Goal: Obtain resource: Obtain resource

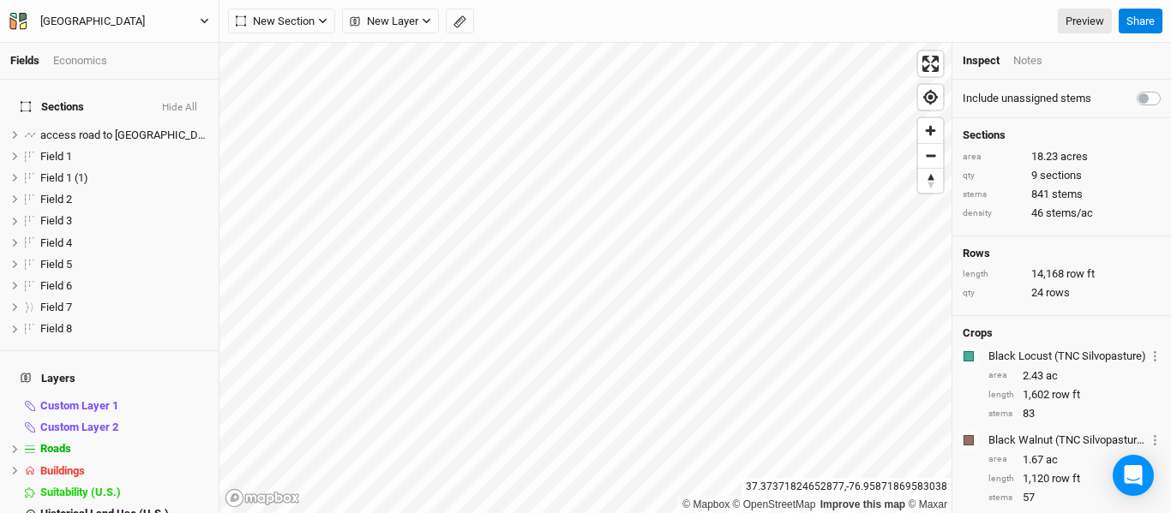
click at [204, 24] on icon "button" at bounding box center [204, 20] width 9 height 9
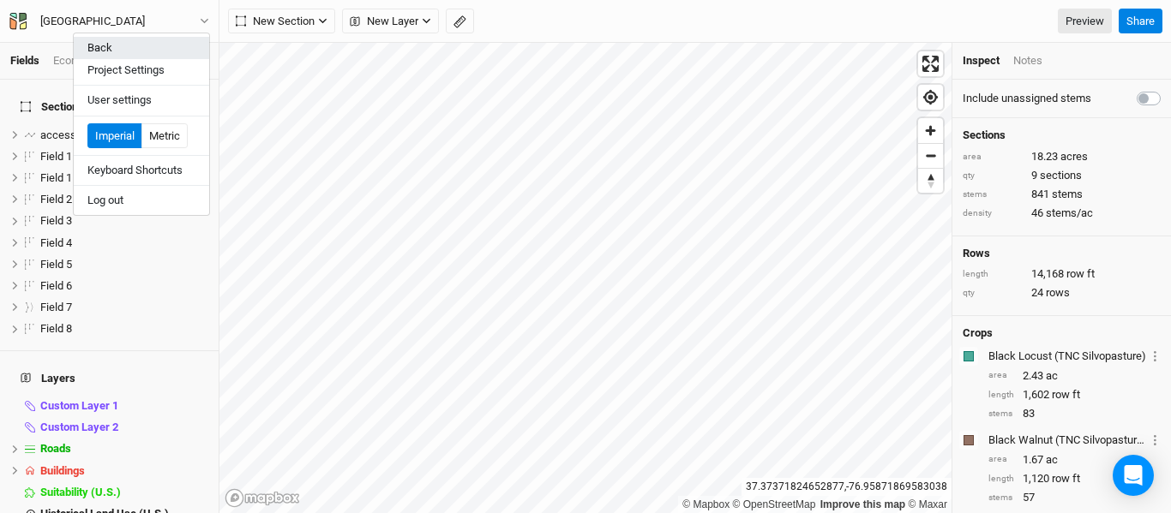
click at [160, 51] on button "Back" at bounding box center [141, 48] width 135 height 22
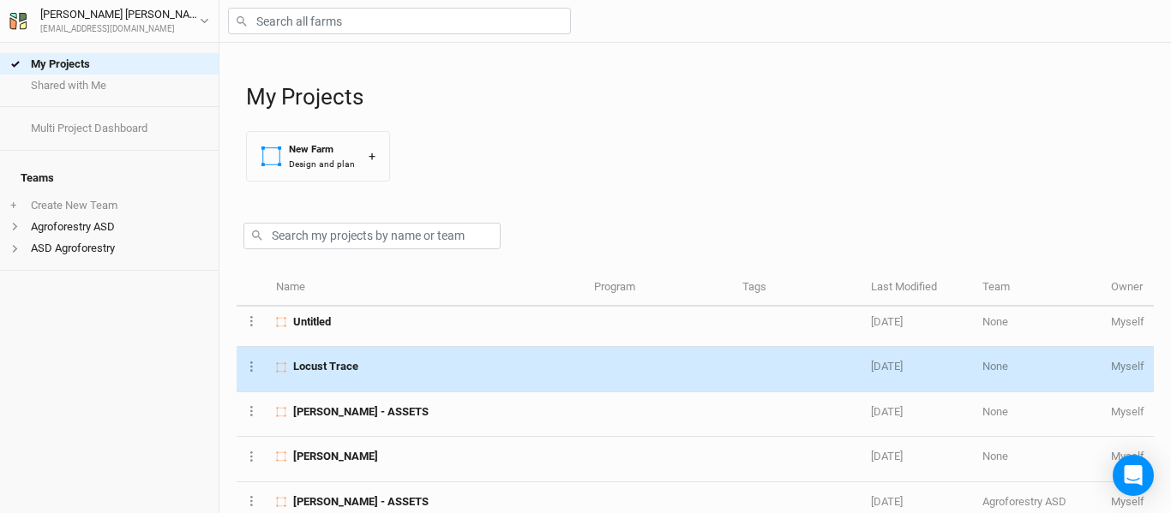
scroll to position [391, 0]
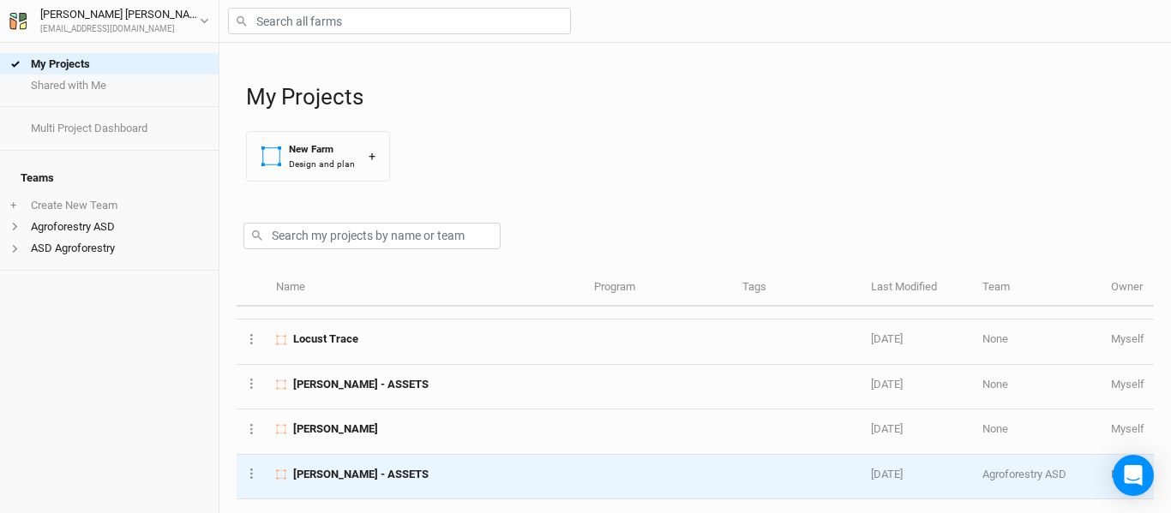
click at [377, 477] on span "[PERSON_NAME] - ASSETS" at bounding box center [360, 474] width 135 height 15
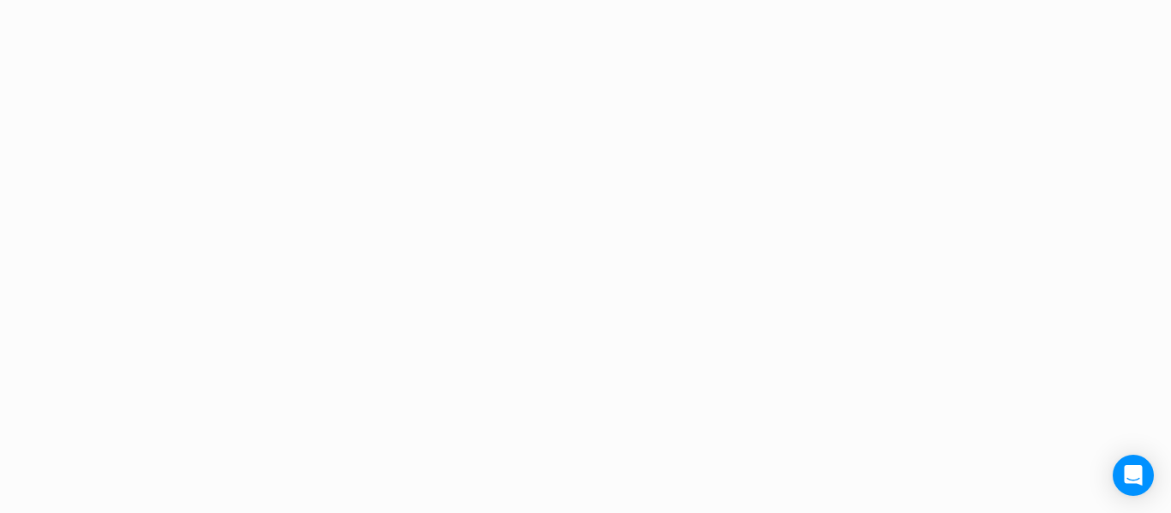
click at [377, 477] on div "Project Design Sections area 0 acres qty 0 sections stems 0 stems density 0 ste…" at bounding box center [585, 256] width 1171 height 513
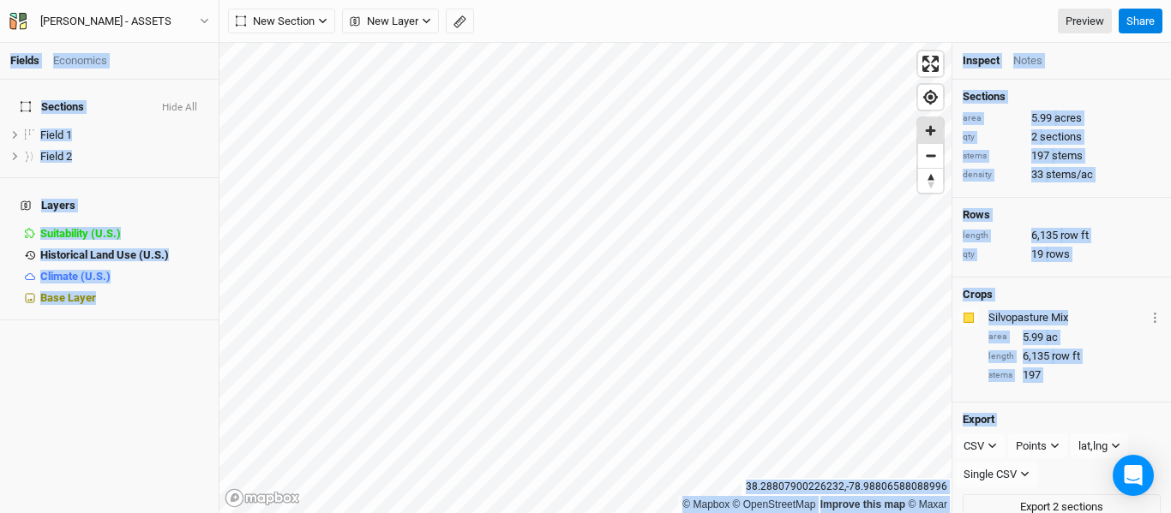
click at [930, 129] on span "Zoom in" at bounding box center [930, 130] width 25 height 25
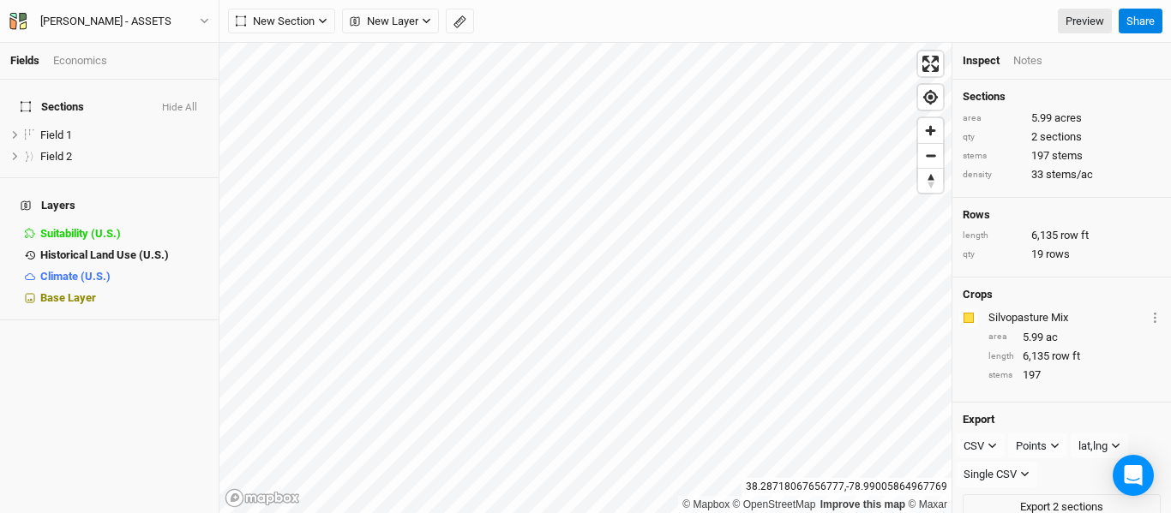
click at [1034, 69] on div "Notes" at bounding box center [1027, 60] width 29 height 15
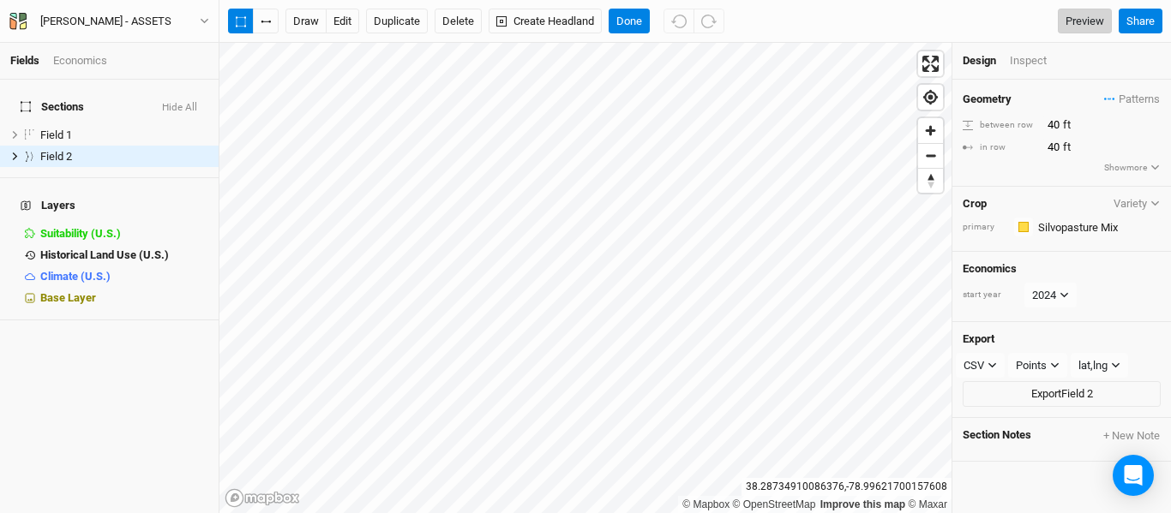
click at [1096, 17] on link "Preview" at bounding box center [1085, 22] width 54 height 26
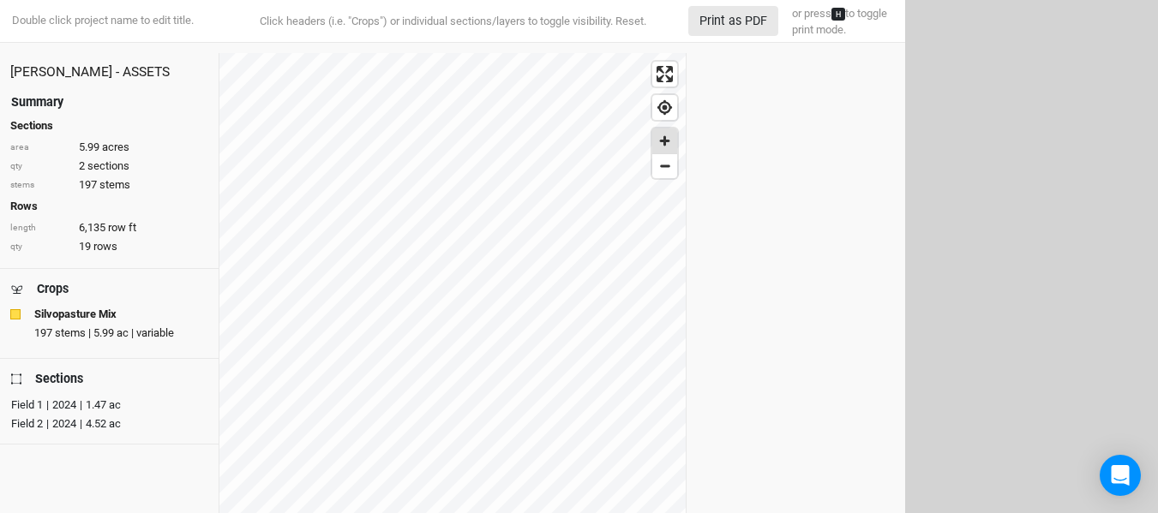
click at [669, 137] on span "Zoom in" at bounding box center [664, 141] width 25 height 25
click at [671, 146] on span "Zoom in" at bounding box center [664, 141] width 25 height 25
click at [666, 164] on span "Zoom out" at bounding box center [664, 166] width 25 height 24
click at [735, 22] on button "Print as PDF" at bounding box center [733, 21] width 90 height 30
